Goal: Task Accomplishment & Management: Complete application form

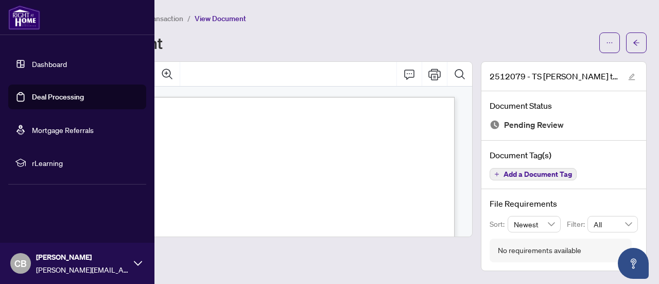
click at [40, 60] on link "Dashboard" at bounding box center [49, 63] width 35 height 9
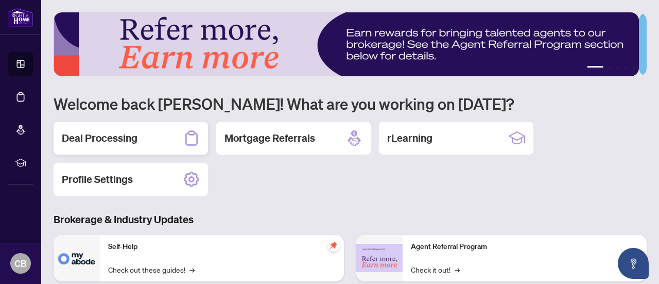
click at [158, 144] on div "Deal Processing" at bounding box center [131, 138] width 155 height 33
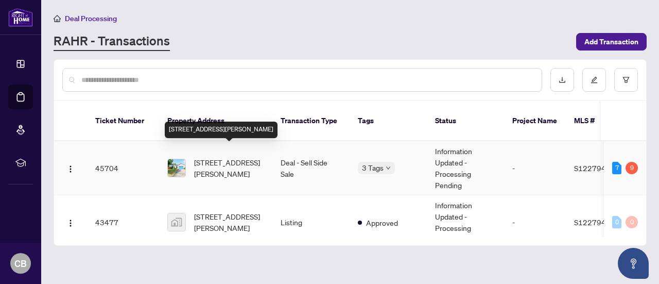
click at [209, 158] on span "[STREET_ADDRESS][PERSON_NAME]" at bounding box center [229, 168] width 70 height 23
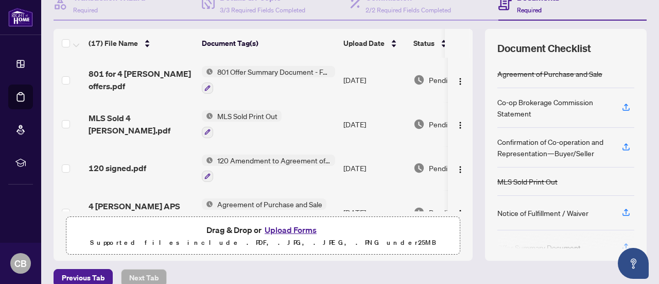
scroll to position [113, 0]
click at [287, 225] on button "Upload Forms" at bounding box center [291, 229] width 58 height 13
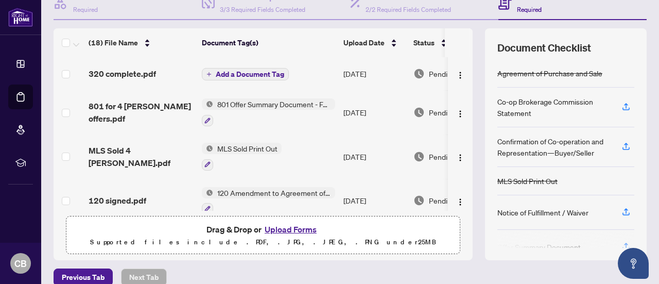
scroll to position [0, 0]
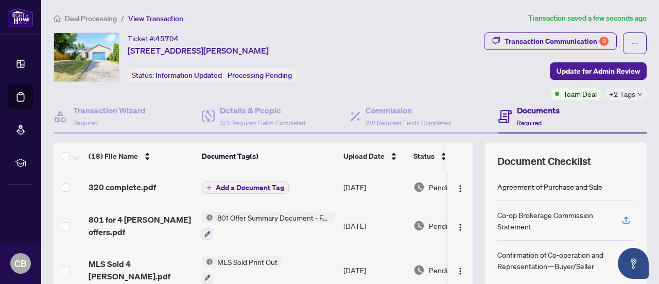
click at [242, 185] on span "Add a Document Tag" at bounding box center [250, 187] width 69 height 7
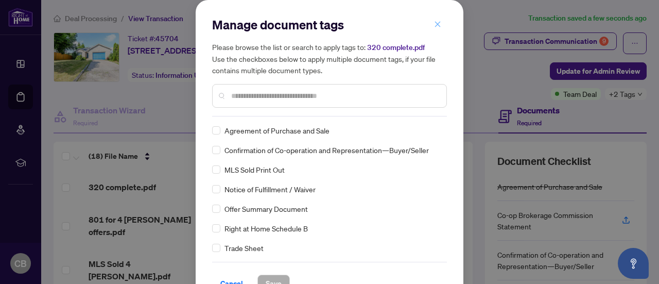
click at [434, 26] on icon "close" at bounding box center [437, 24] width 7 height 7
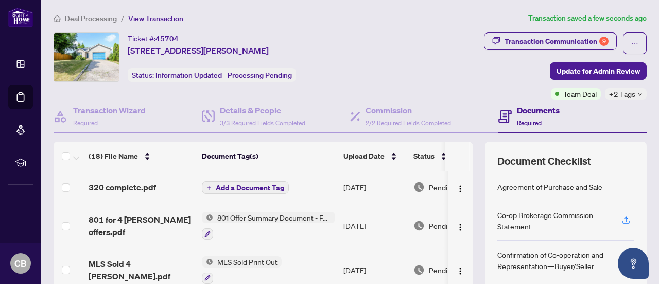
click at [241, 184] on span "Add a Document Tag" at bounding box center [250, 187] width 69 height 7
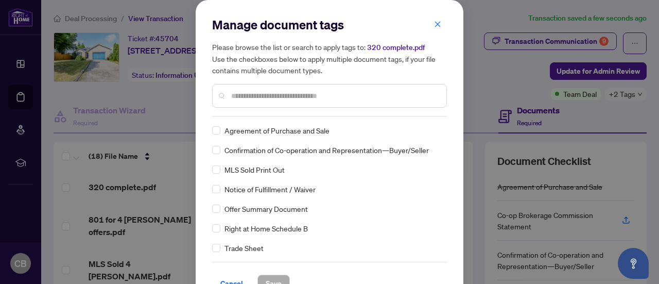
click at [282, 96] on input "text" at bounding box center [334, 95] width 207 height 11
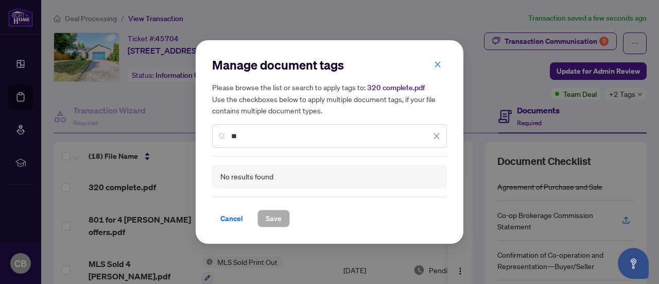
type input "*"
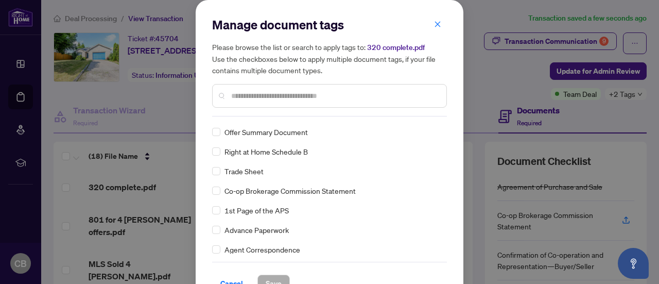
scroll to position [77, 0]
click at [435, 24] on icon "close" at bounding box center [438, 24] width 6 height 6
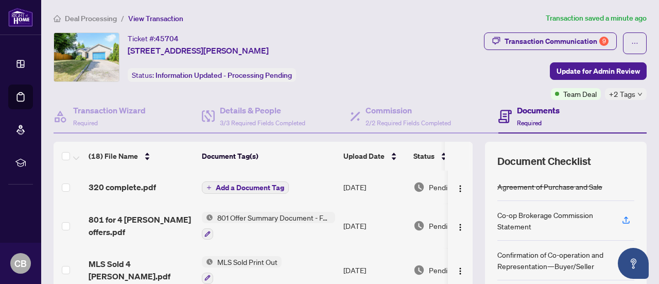
click at [249, 188] on span "Add a Document Tag" at bounding box center [250, 187] width 69 height 7
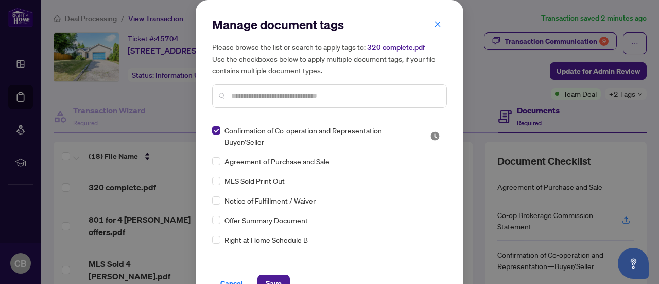
scroll to position [38, 0]
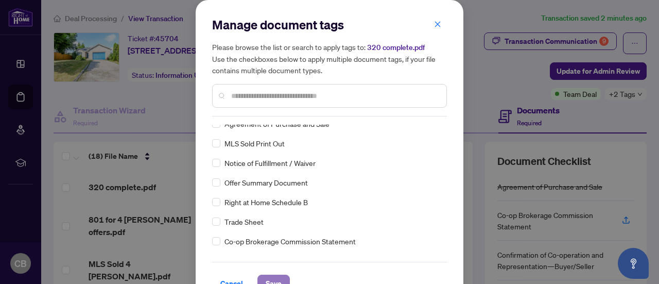
click at [270, 280] on span "Save" at bounding box center [274, 283] width 16 height 16
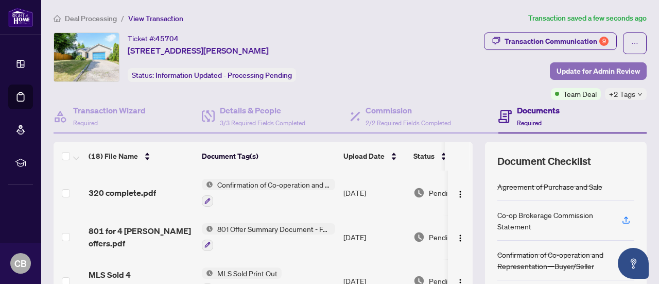
click at [557, 66] on span "Update for Admin Review" at bounding box center [598, 71] width 83 height 16
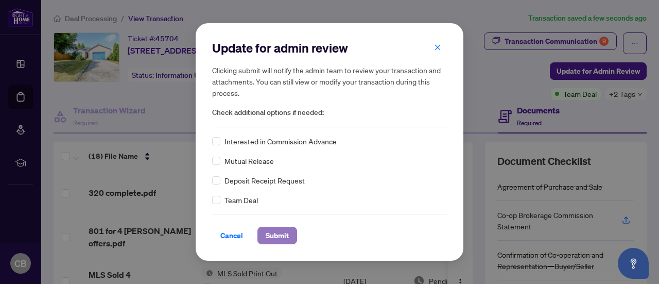
click at [282, 238] on span "Submit" at bounding box center [277, 235] width 23 height 16
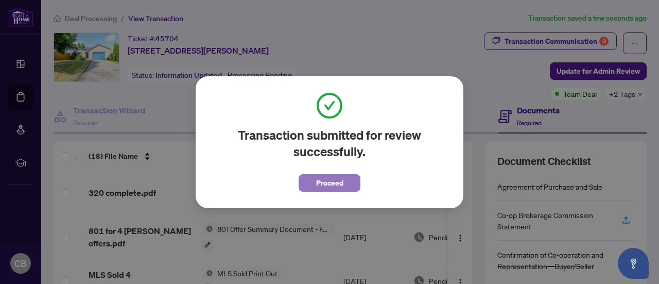
click at [328, 178] on span "Proceed" at bounding box center [329, 183] width 27 height 16
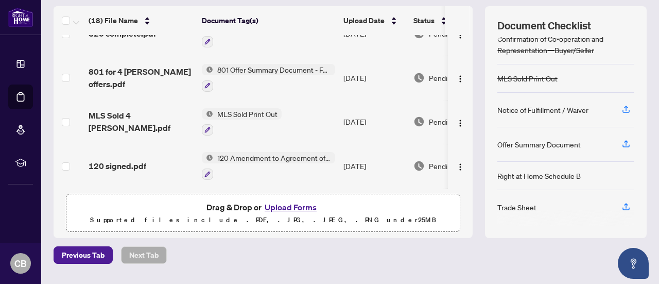
scroll to position [136, 0]
click at [300, 204] on button "Upload Forms" at bounding box center [291, 206] width 58 height 13
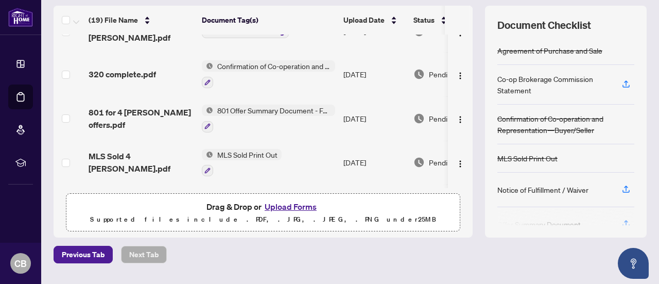
scroll to position [0, 0]
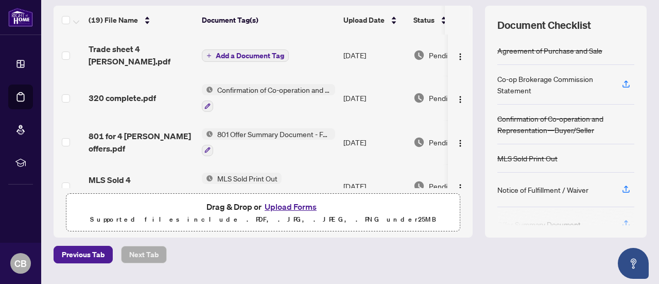
click at [265, 53] on span "Add a Document Tag" at bounding box center [250, 55] width 69 height 7
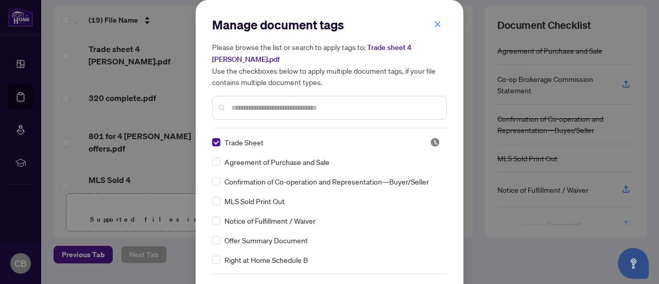
click at [339, 104] on input "text" at bounding box center [334, 107] width 207 height 11
click at [434, 21] on icon "close" at bounding box center [437, 24] width 7 height 7
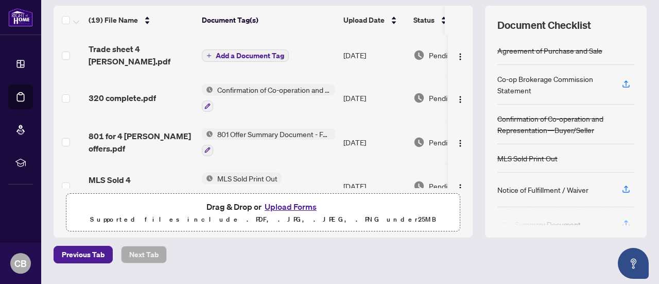
click at [272, 52] on span "Add a Document Tag" at bounding box center [250, 55] width 69 height 7
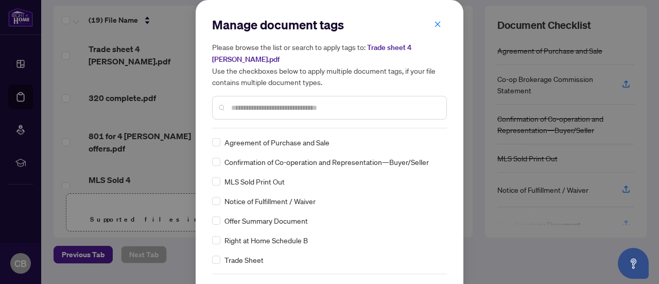
click at [245, 110] on input "text" at bounding box center [334, 107] width 207 height 11
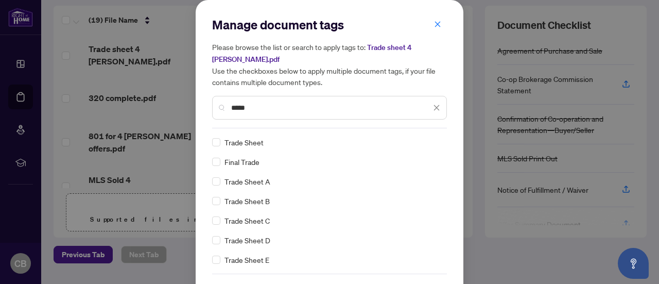
type input "*****"
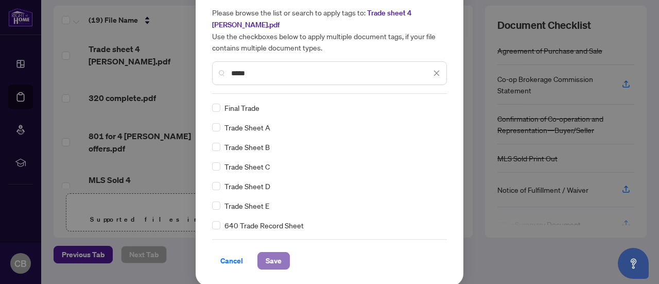
click at [272, 255] on span "Save" at bounding box center [274, 260] width 16 height 16
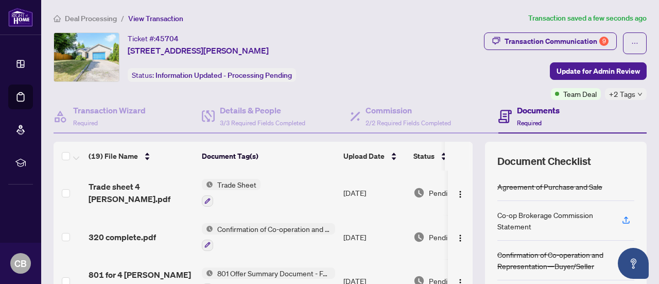
scroll to position [32, 0]
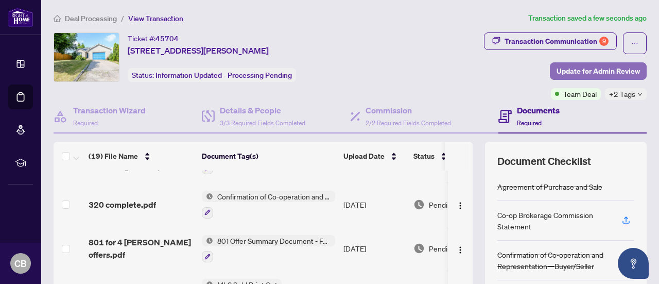
click at [557, 70] on span "Update for Admin Review" at bounding box center [598, 71] width 83 height 16
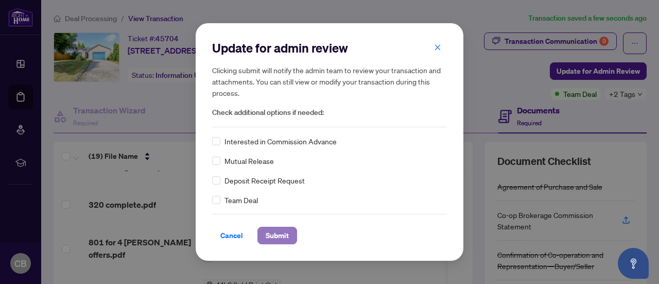
click at [280, 234] on span "Submit" at bounding box center [277, 235] width 23 height 16
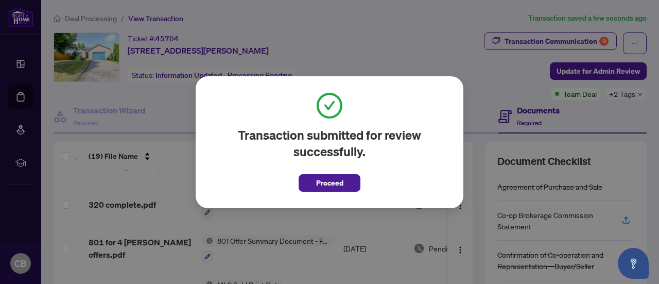
click at [388, 58] on div "Transaction submitted for review successfully. Proceed Cancel OK" at bounding box center [329, 142] width 659 height 284
click at [341, 194] on div "Transaction submitted for review successfully. Proceed Cancel OK" at bounding box center [330, 142] width 268 height 132
click at [344, 178] on button "Proceed" at bounding box center [330, 183] width 62 height 18
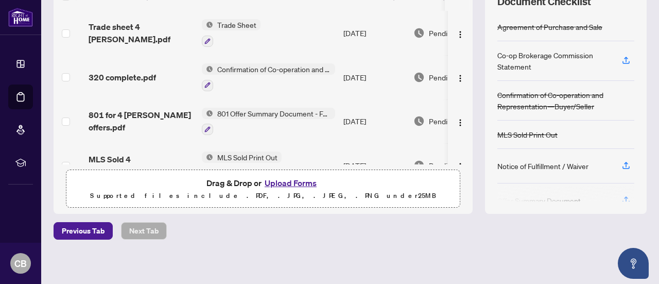
scroll to position [0, 0]
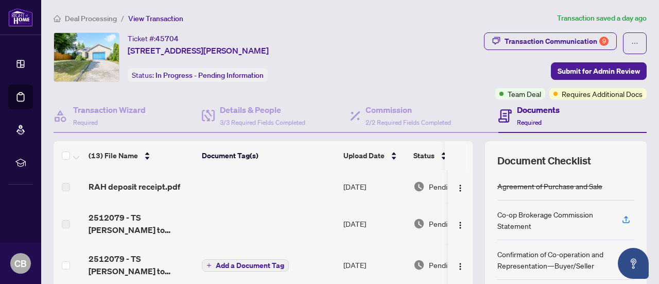
scroll to position [35, 0]
